Goal: Navigation & Orientation: Find specific page/section

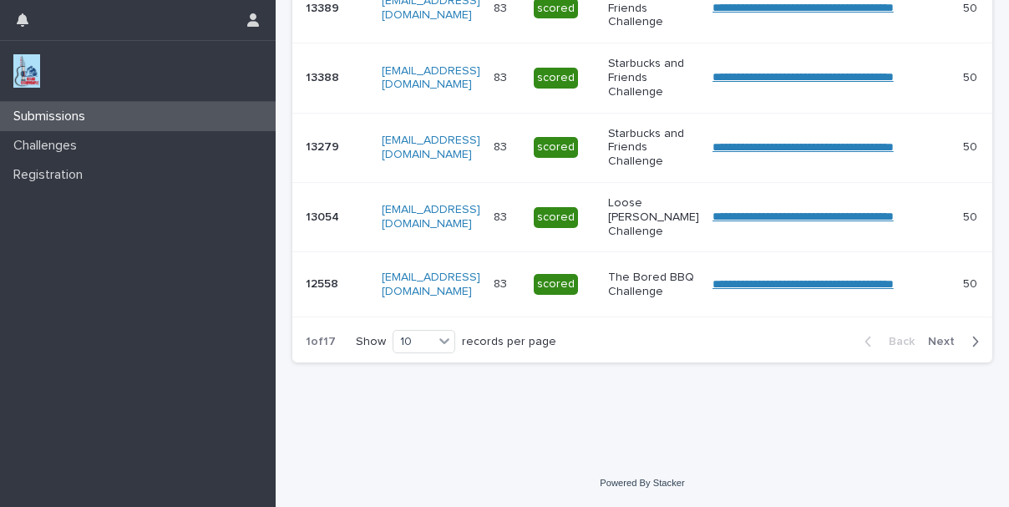
scroll to position [817, 0]
click at [928, 340] on span "Next" at bounding box center [946, 342] width 37 height 12
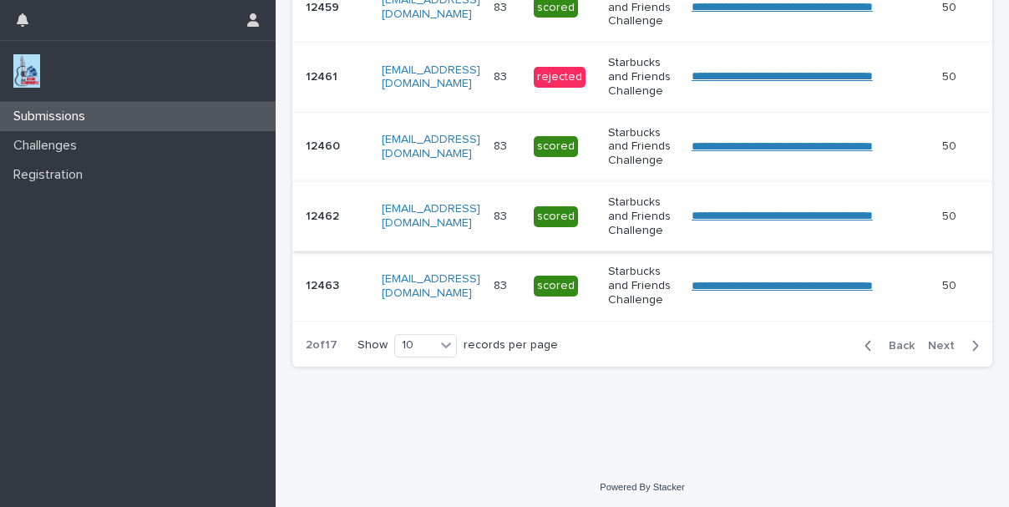
scroll to position [834, 0]
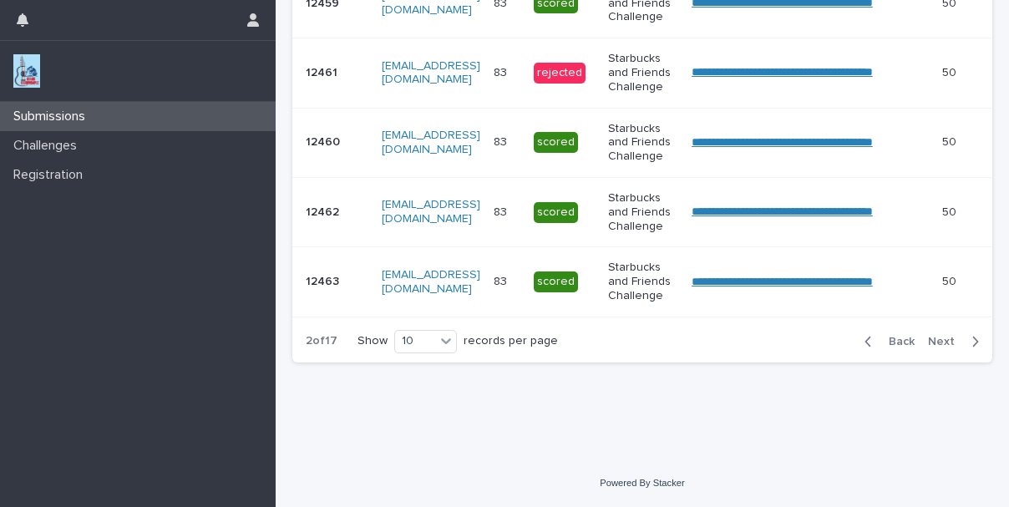
drag, startPoint x: 926, startPoint y: 341, endPoint x: 814, endPoint y: 312, distance: 115.4
click at [928, 341] on span "Next" at bounding box center [946, 342] width 37 height 12
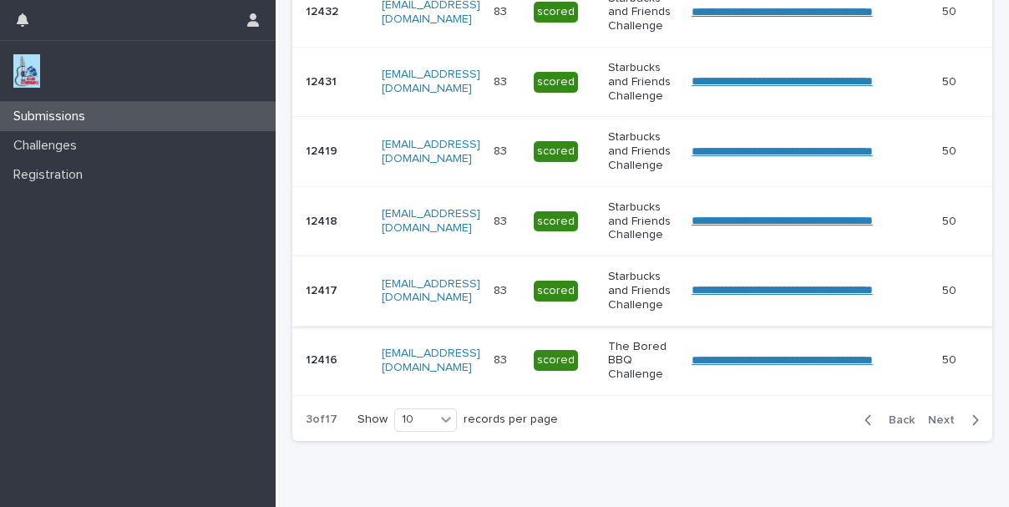
scroll to position [740, 0]
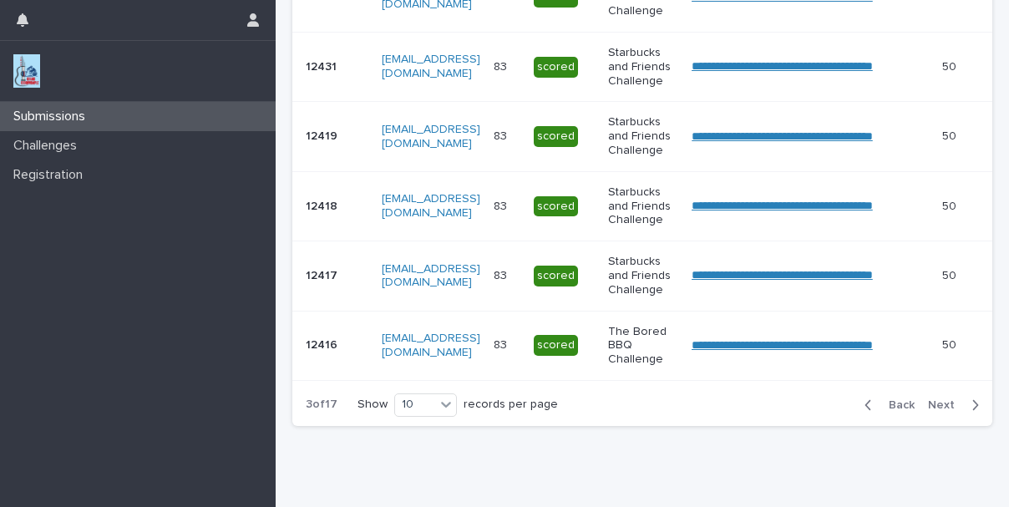
drag, startPoint x: 928, startPoint y: 440, endPoint x: 720, endPoint y: 348, distance: 227.3
click at [928, 411] on span "Next" at bounding box center [946, 405] width 37 height 12
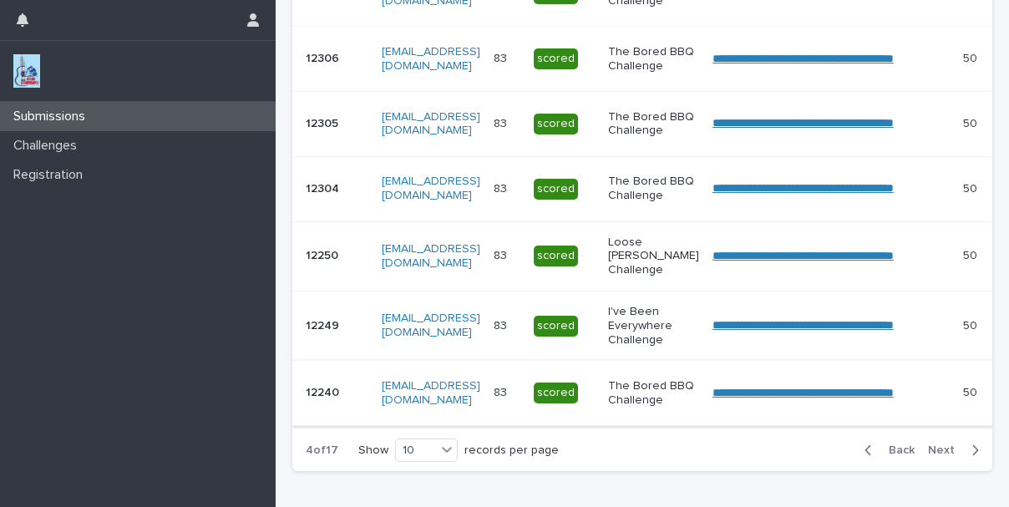
scroll to position [740, 0]
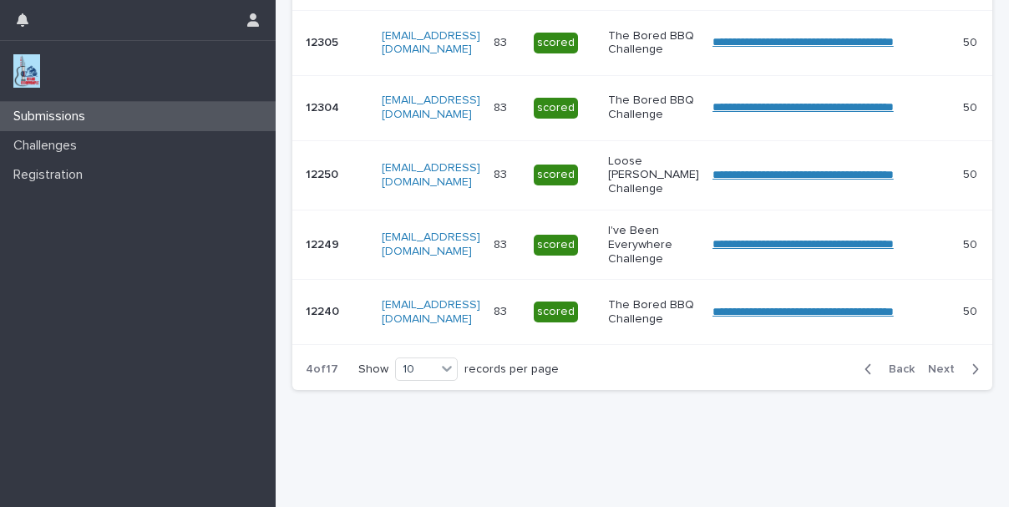
drag, startPoint x: 929, startPoint y: 426, endPoint x: 896, endPoint y: 415, distance: 35.1
click at [929, 375] on span "Next" at bounding box center [946, 369] width 37 height 12
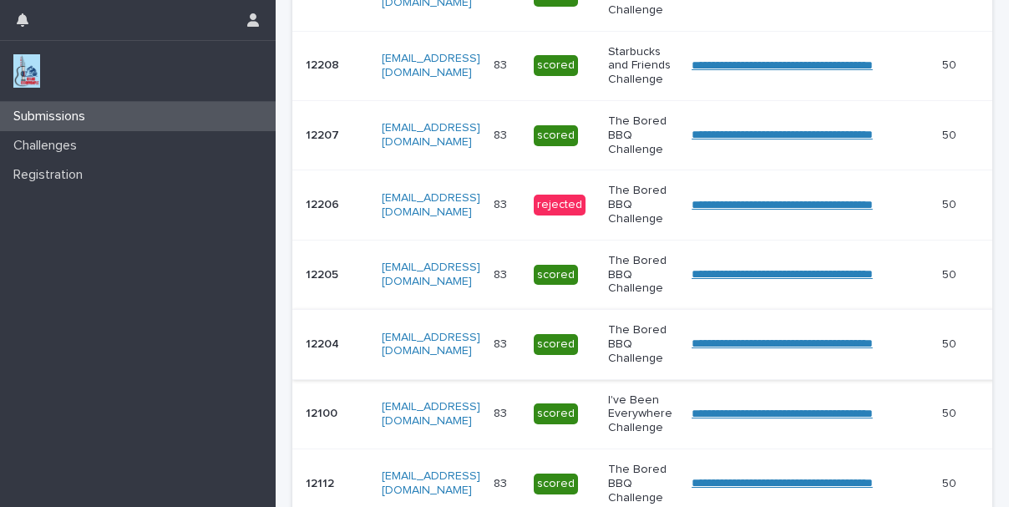
scroll to position [670, 0]
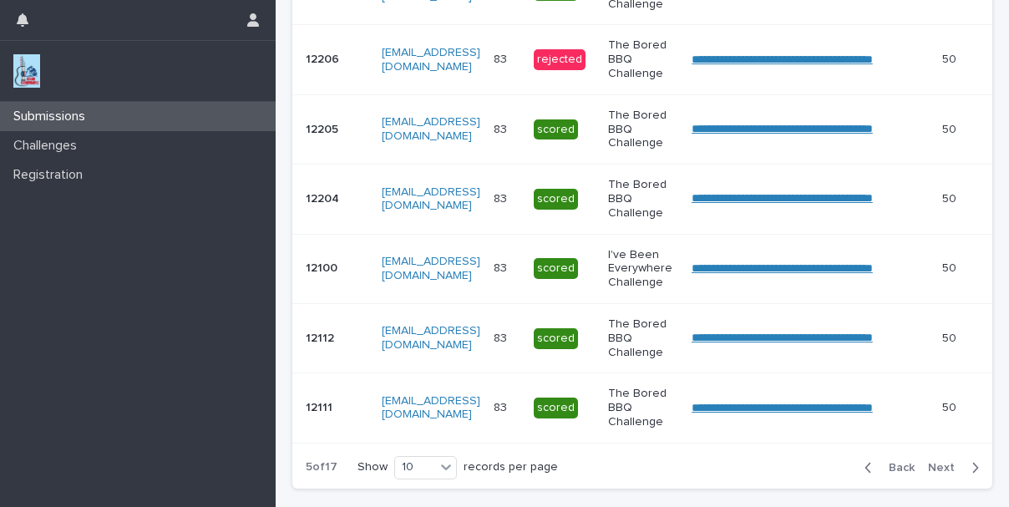
click at [931, 473] on span "Next" at bounding box center [946, 468] width 37 height 12
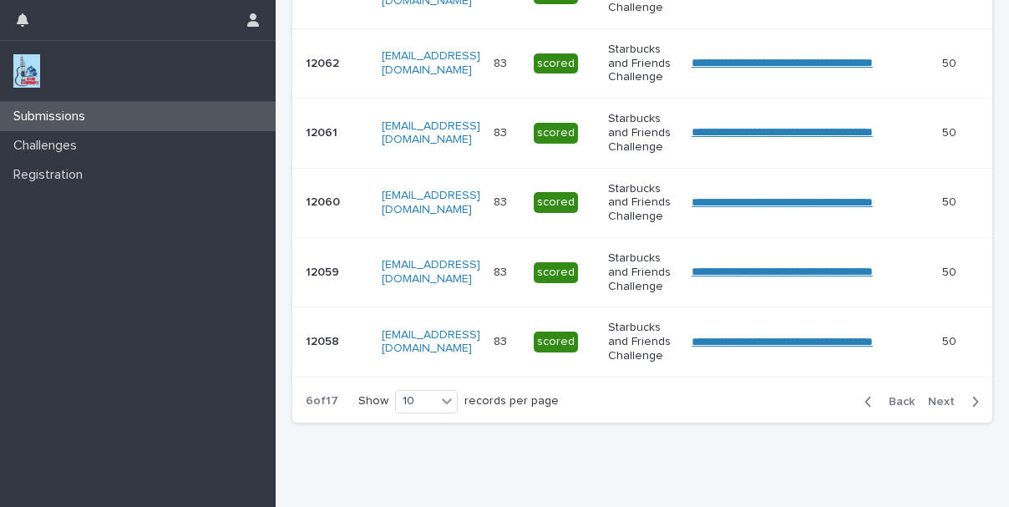
scroll to position [740, 0]
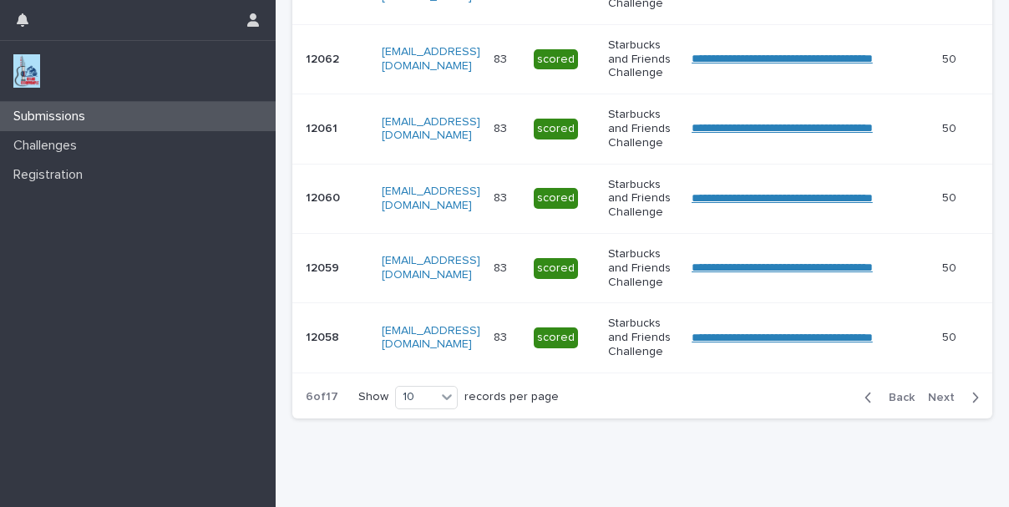
click at [928, 403] on span "Next" at bounding box center [946, 398] width 37 height 12
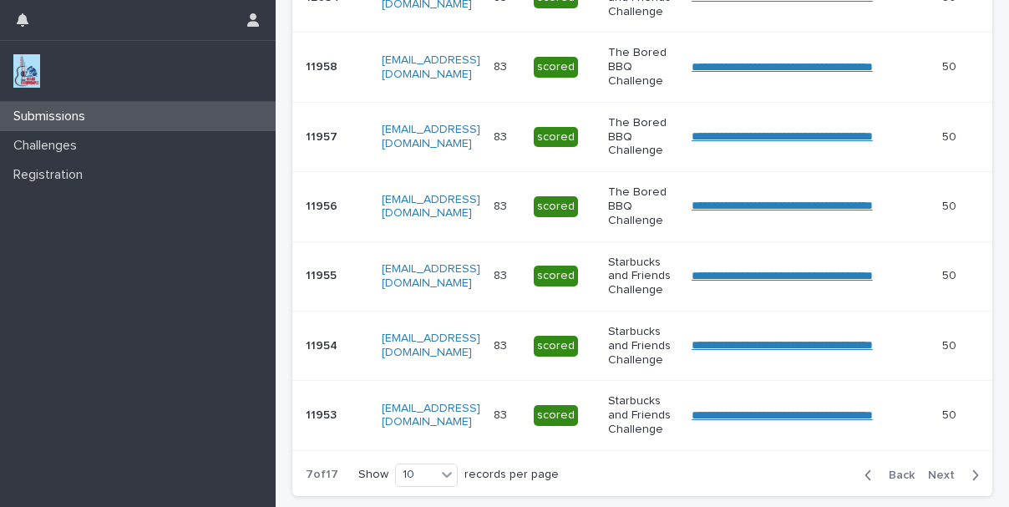
scroll to position [740, 0]
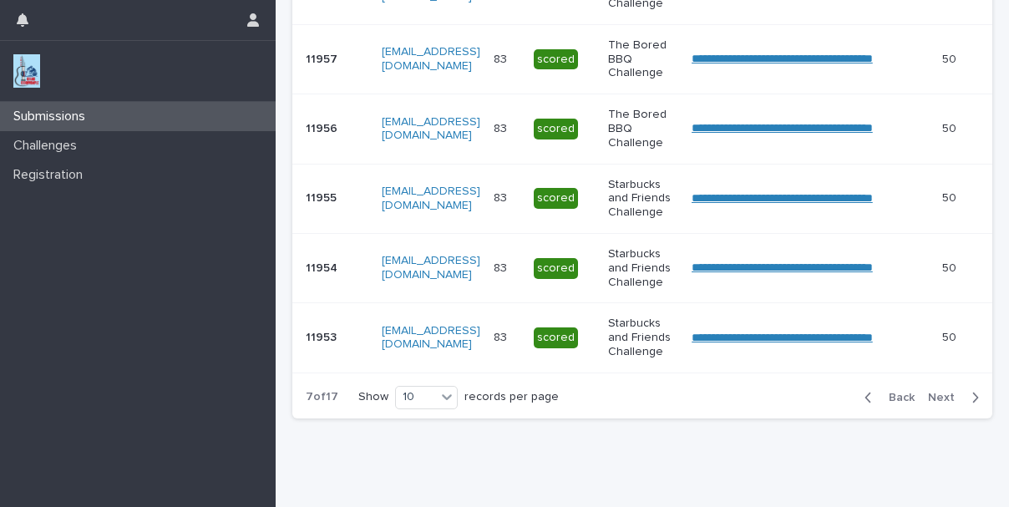
drag, startPoint x: 929, startPoint y: 408, endPoint x: 725, endPoint y: 343, distance: 213.9
click at [928, 403] on span "Next" at bounding box center [946, 398] width 37 height 12
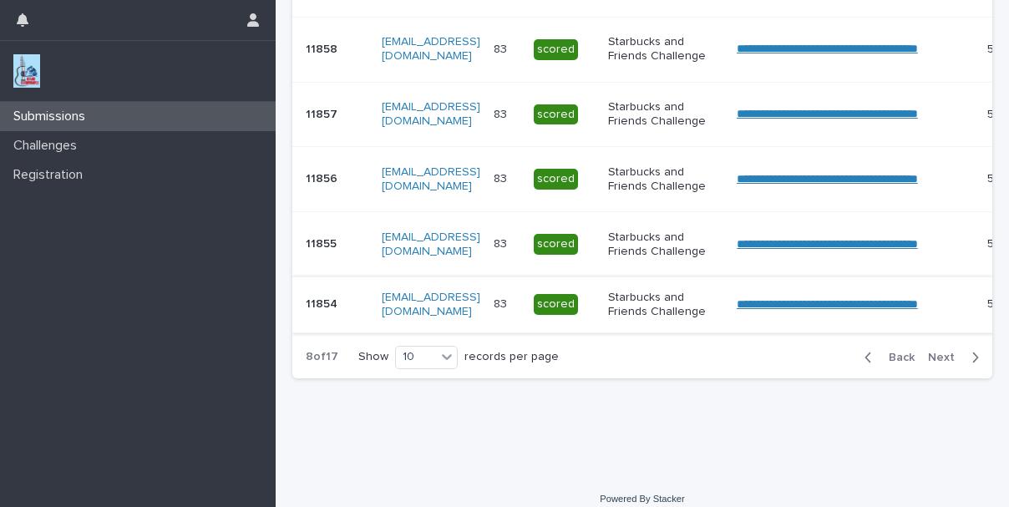
scroll to position [740, 0]
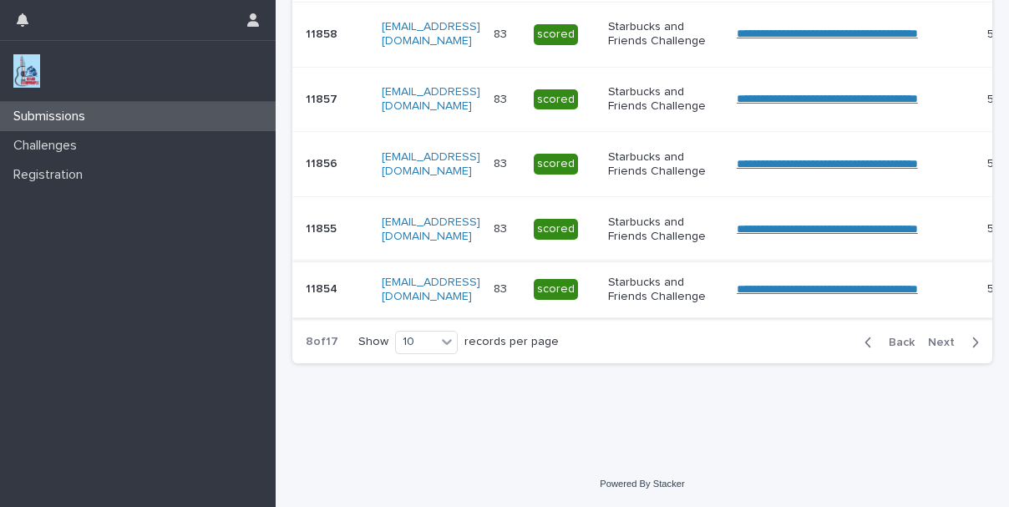
drag, startPoint x: 923, startPoint y: 415, endPoint x: 655, endPoint y: 369, distance: 271.1
click at [928, 348] on span "Next" at bounding box center [946, 342] width 37 height 12
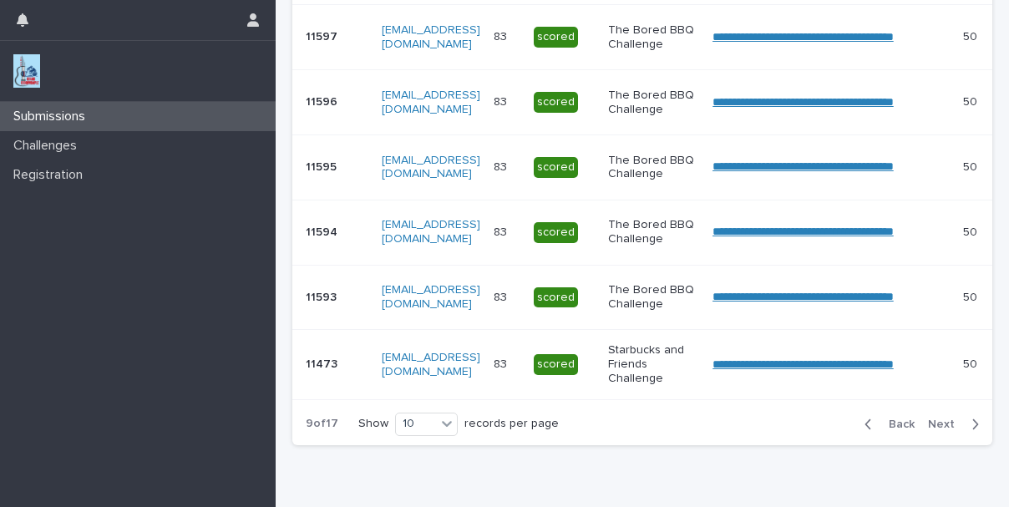
scroll to position [810, 0]
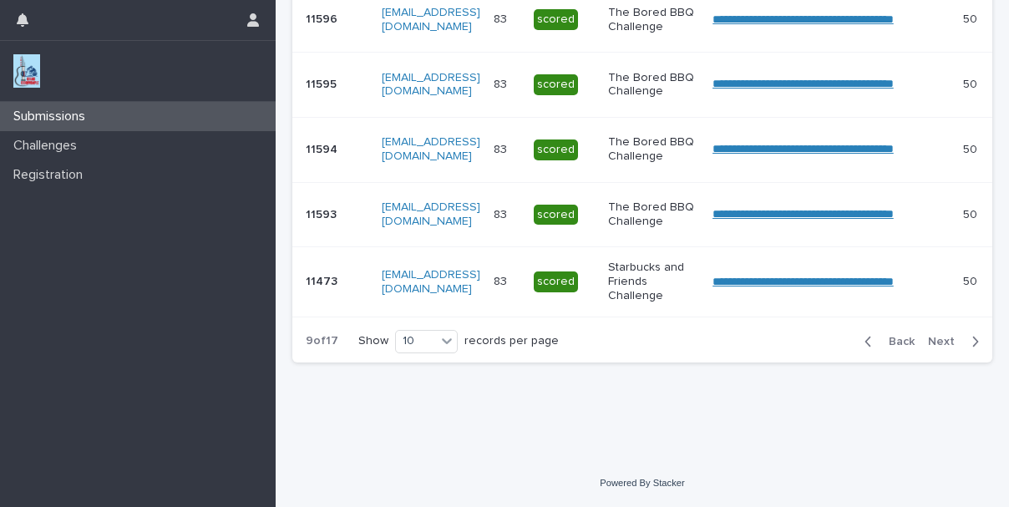
click at [928, 339] on span "Next" at bounding box center [946, 342] width 37 height 12
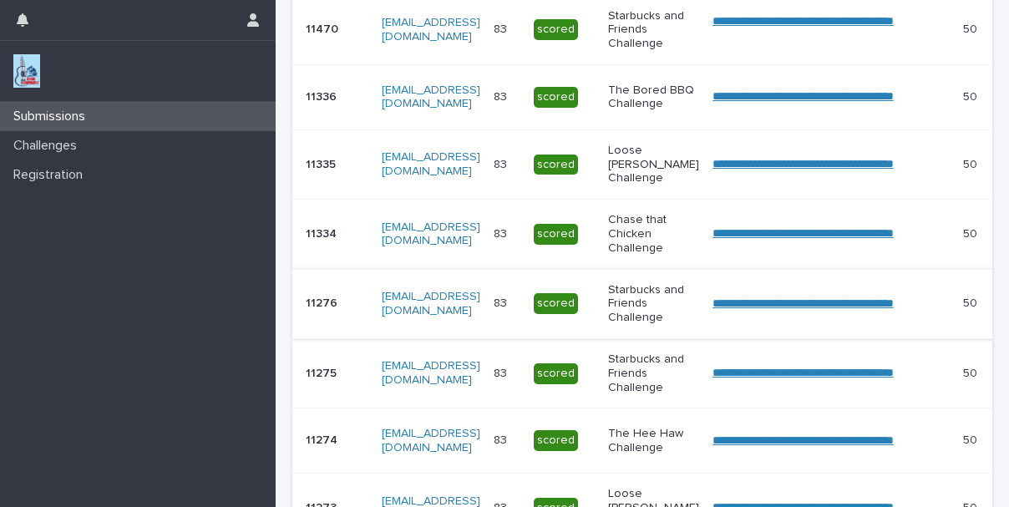
scroll to position [810, 0]
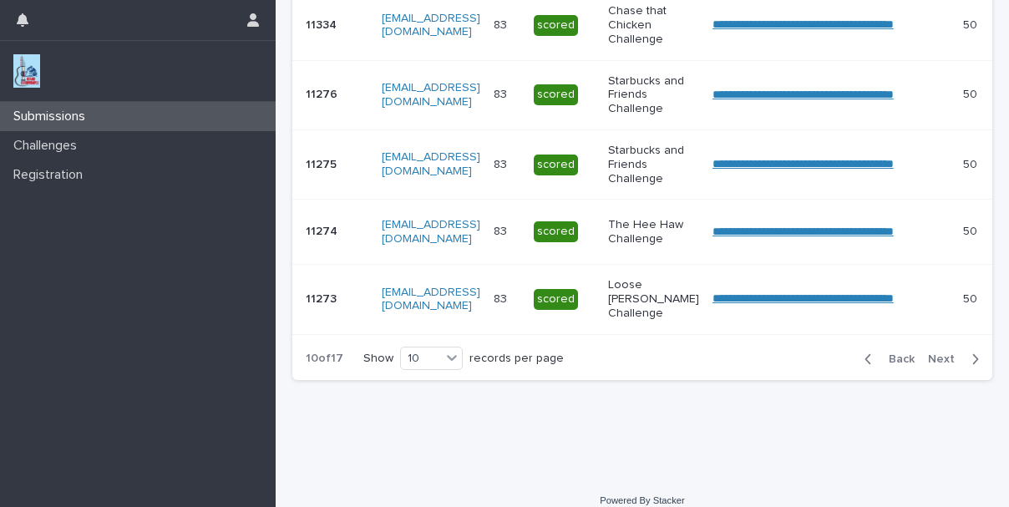
click at [928, 365] on span "Next" at bounding box center [946, 359] width 37 height 12
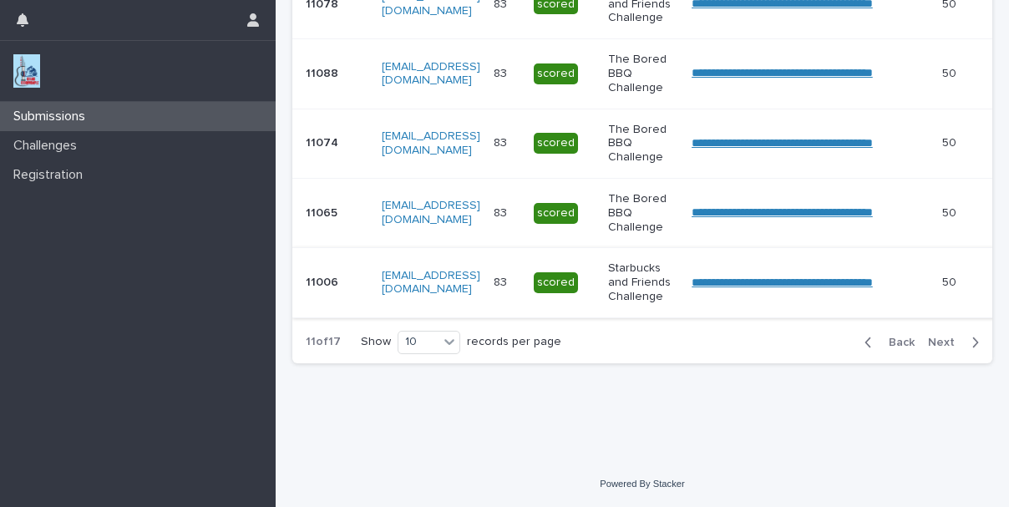
scroll to position [810, 0]
drag, startPoint x: 923, startPoint y: 336, endPoint x: 592, endPoint y: 308, distance: 332.7
click at [928, 336] on span "Next" at bounding box center [946, 342] width 37 height 12
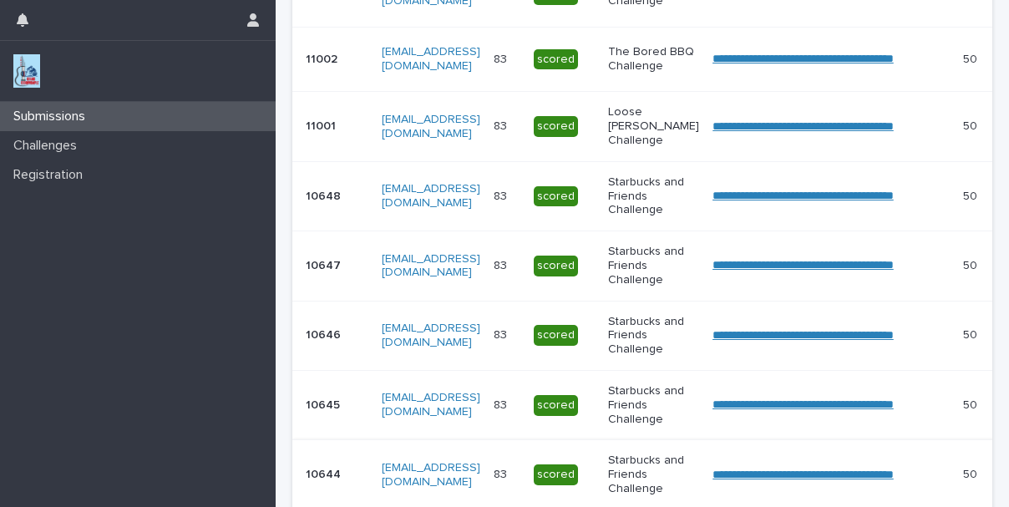
scroll to position [740, 0]
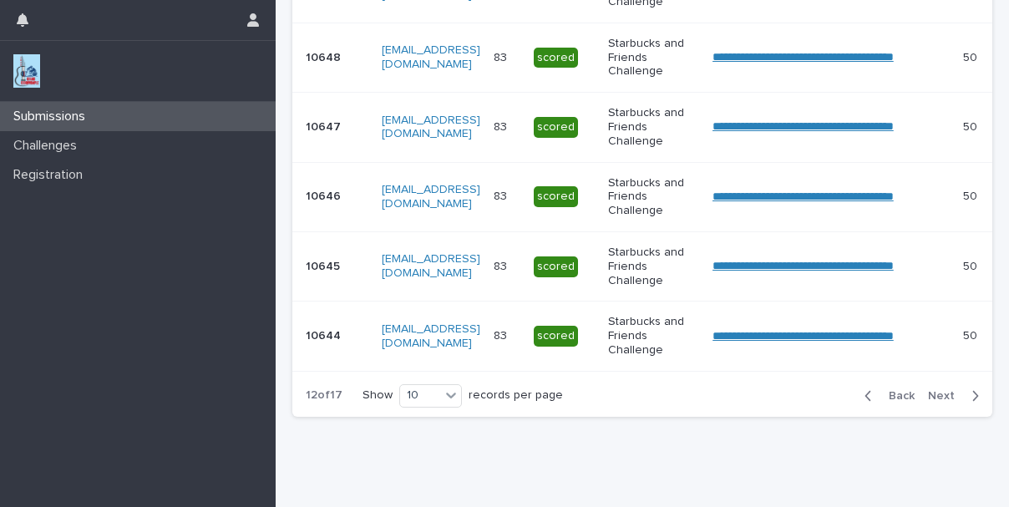
click at [928, 402] on span "Next" at bounding box center [946, 396] width 37 height 12
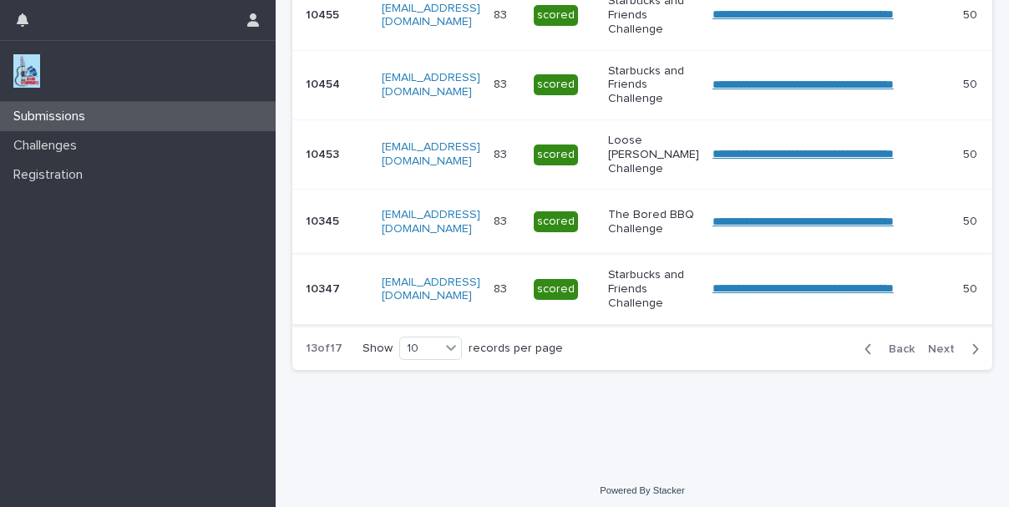
scroll to position [810, 0]
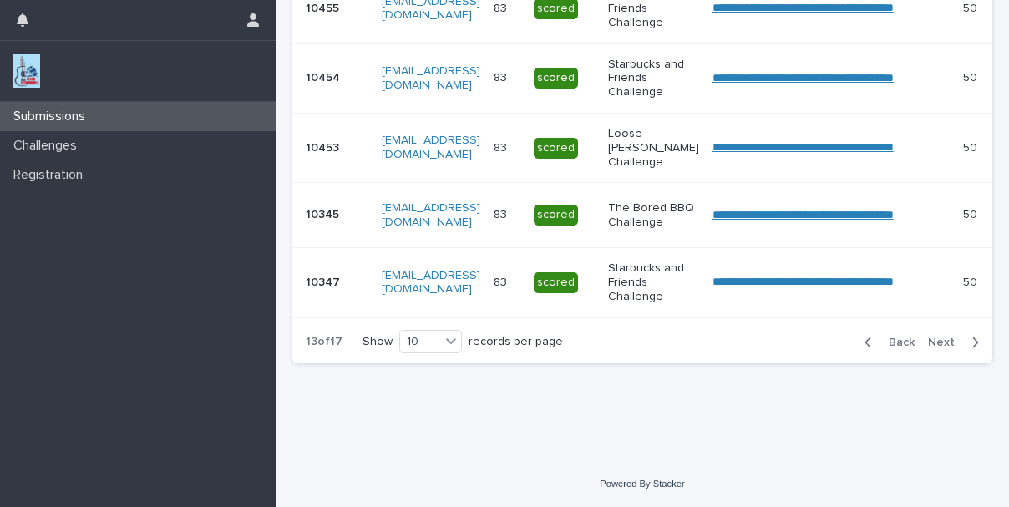
click at [928, 347] on span "Next" at bounding box center [946, 342] width 37 height 12
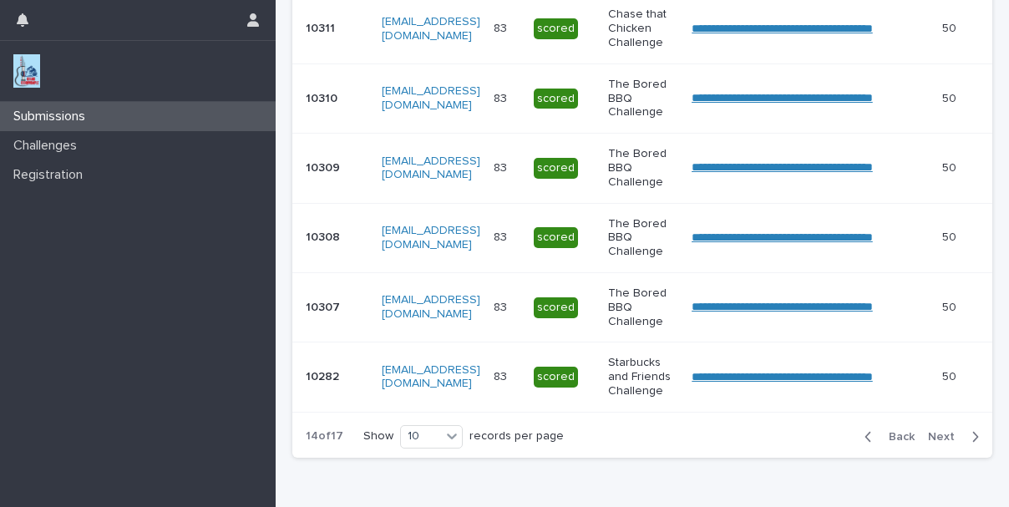
scroll to position [810, 0]
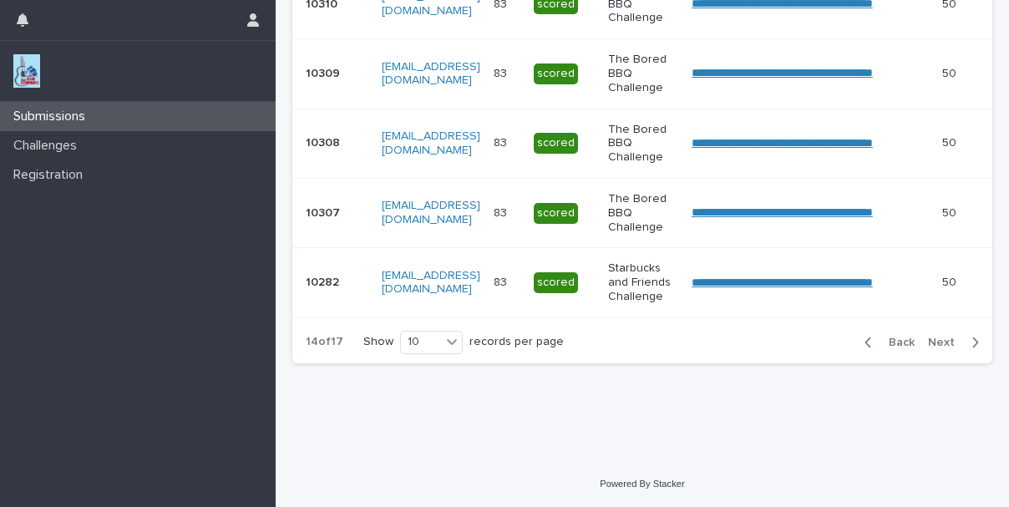
drag, startPoint x: 922, startPoint y: 341, endPoint x: 745, endPoint y: 325, distance: 177.8
click at [928, 341] on span "Next" at bounding box center [946, 342] width 37 height 12
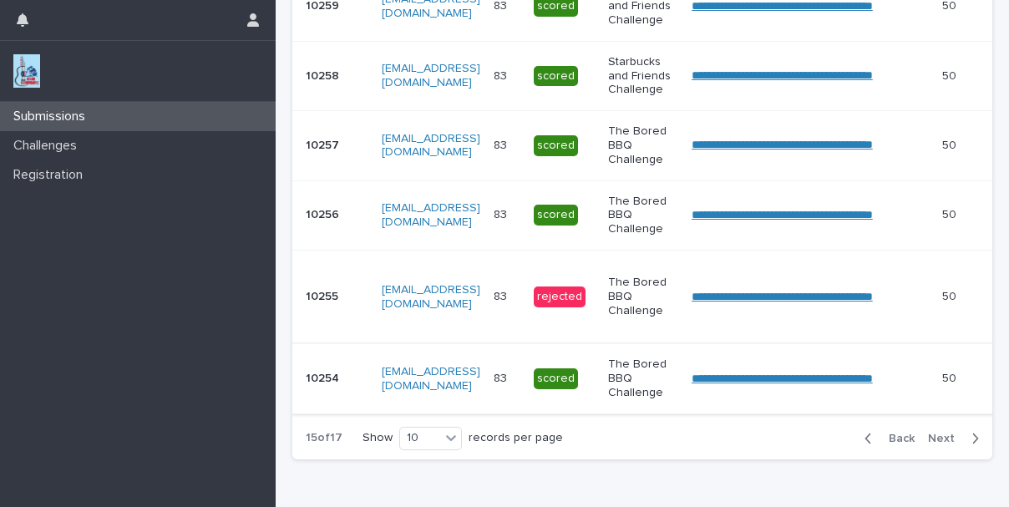
scroll to position [810, 0]
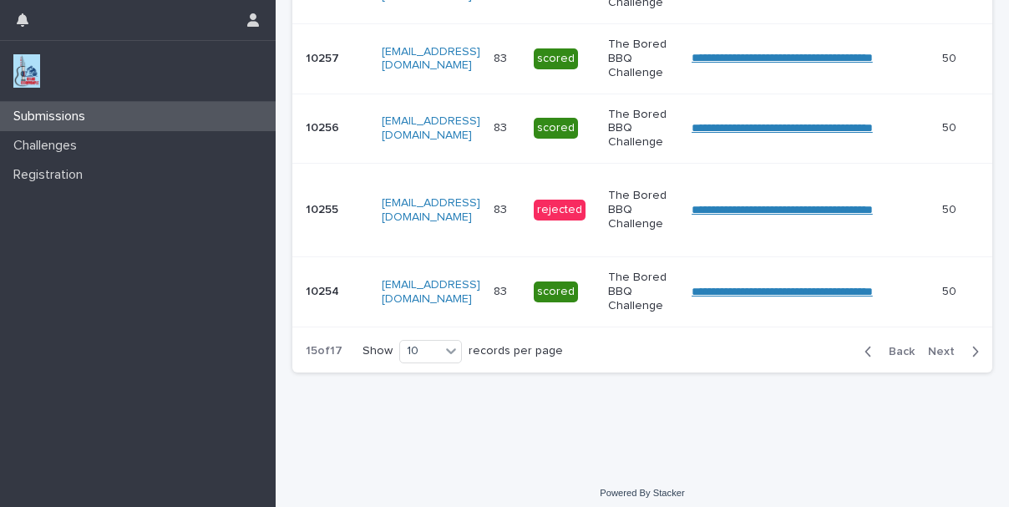
drag, startPoint x: 926, startPoint y: 362, endPoint x: 718, endPoint y: 336, distance: 209.5
click at [928, 357] on span "Next" at bounding box center [946, 352] width 37 height 12
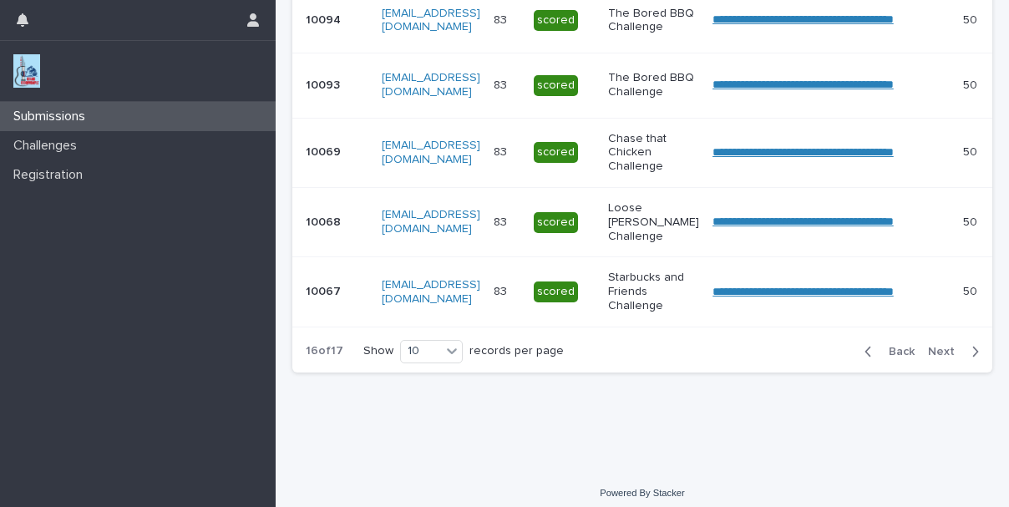
scroll to position [810, 0]
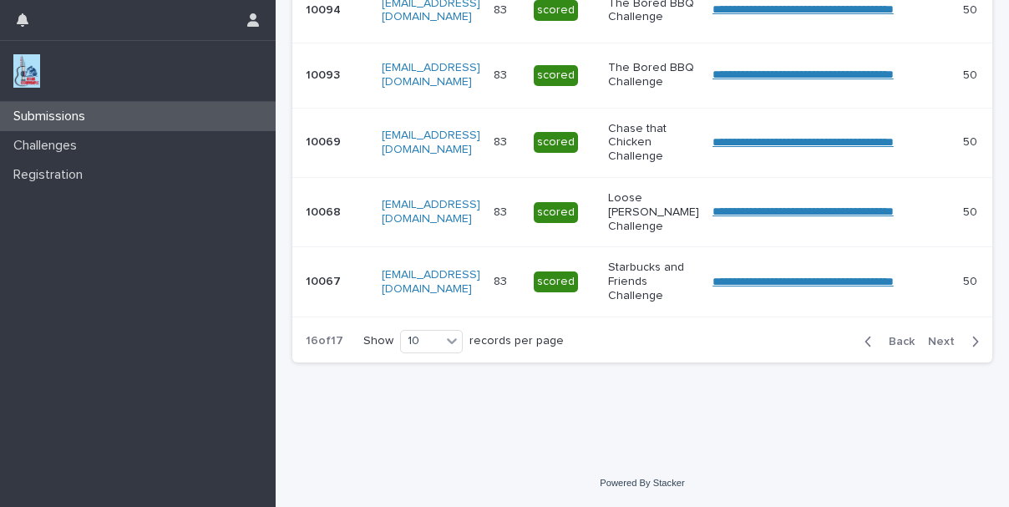
click at [928, 346] on span "Next" at bounding box center [946, 342] width 37 height 12
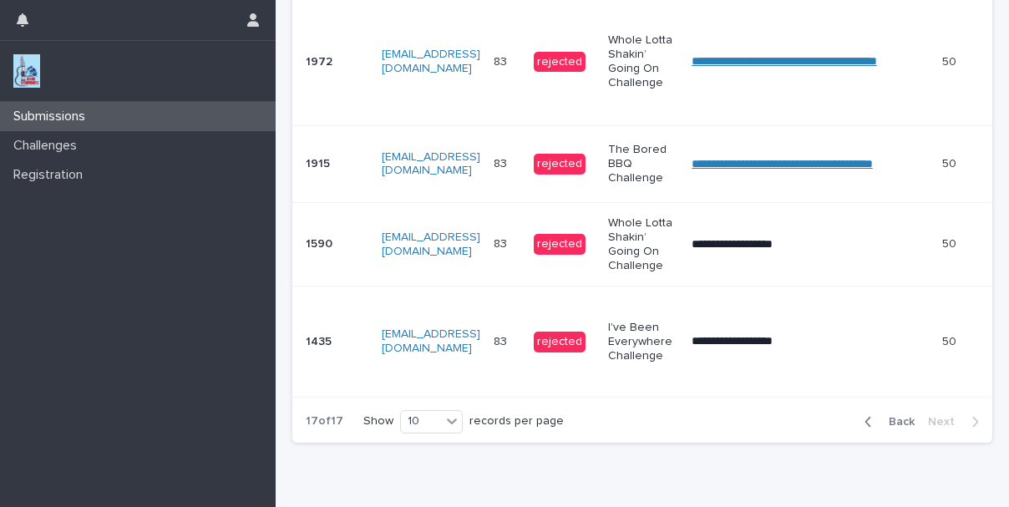
scroll to position [791, 0]
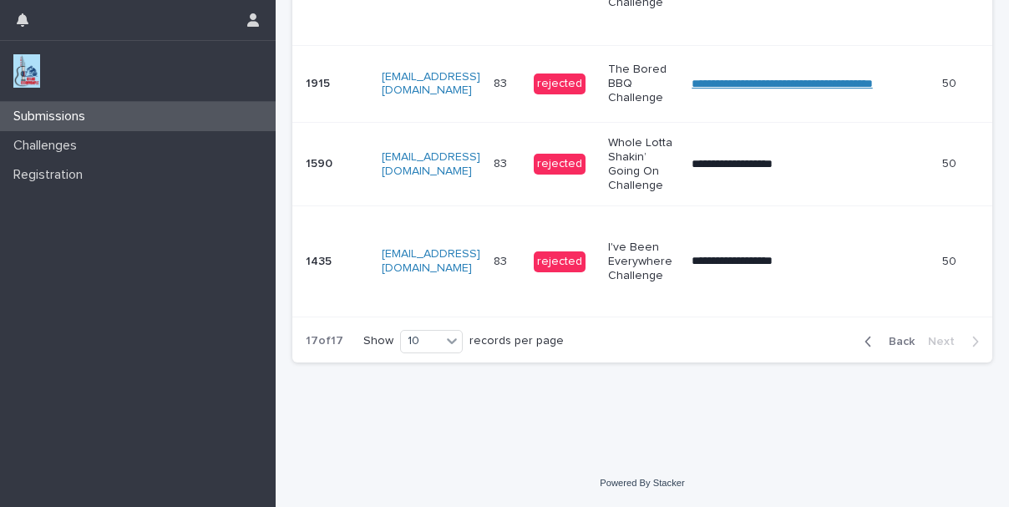
click at [168, 114] on div "Submissions" at bounding box center [138, 116] width 276 height 29
